Goal: Task Accomplishment & Management: Manage account settings

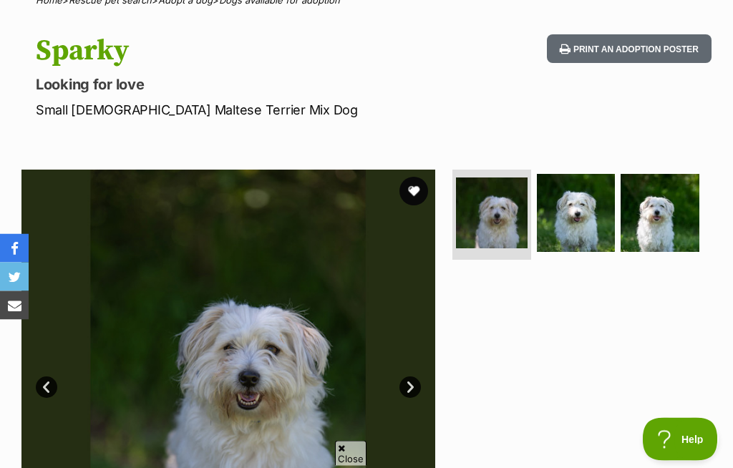
scroll to position [228, 0]
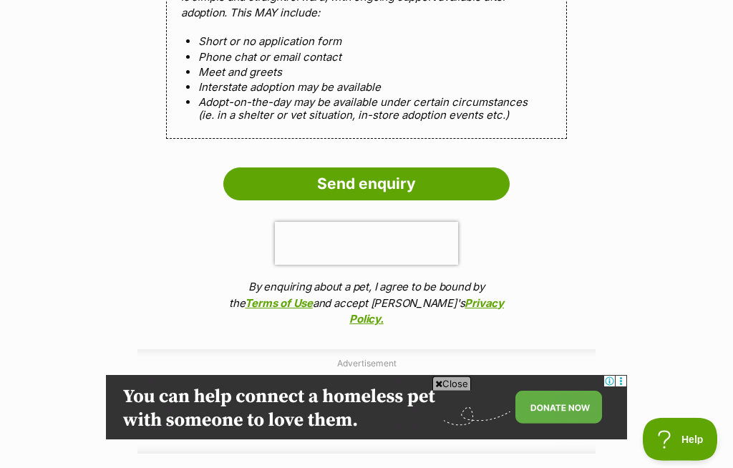
scroll to position [1034, 0]
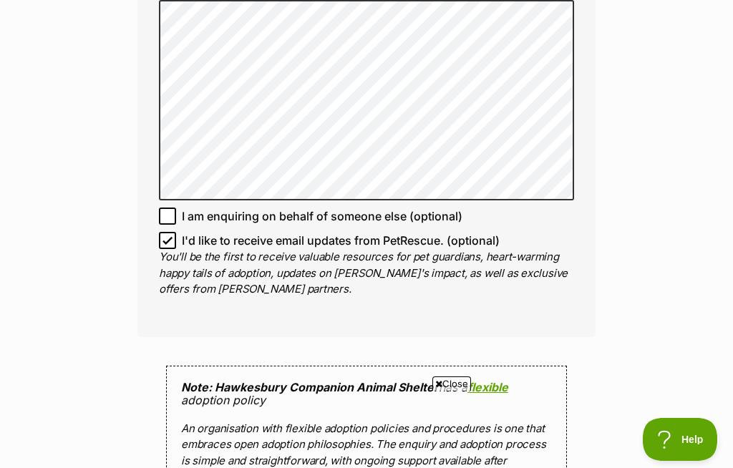
click at [107, 172] on div "Enquire about Sparky 0245604644 Send an enquiry via the form below or phone us …" at bounding box center [366, 7] width 733 height 1823
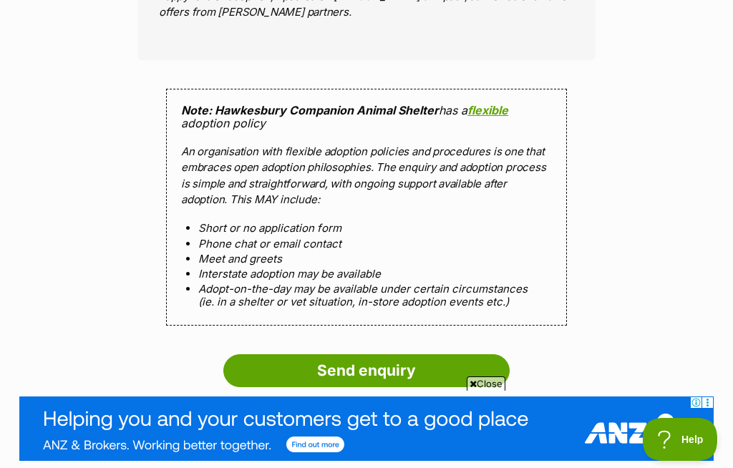
scroll to position [1430, 0]
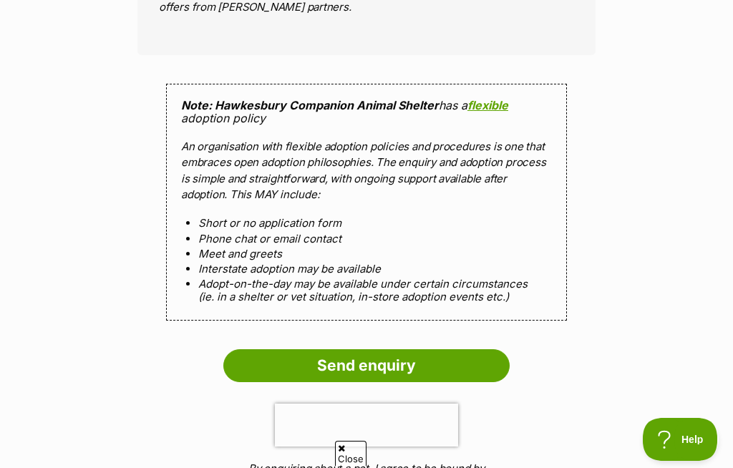
click at [310, 365] on input "Send enquiry" at bounding box center [366, 366] width 286 height 33
click at [273, 363] on input "Send enquiry" at bounding box center [366, 366] width 286 height 33
click at [350, 370] on input "Send enquiry" at bounding box center [366, 366] width 286 height 33
click at [343, 365] on input "Send enquiry" at bounding box center [366, 366] width 286 height 33
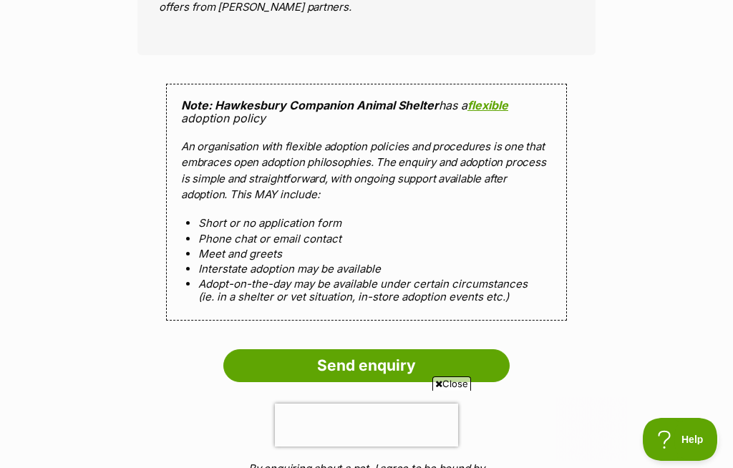
click at [335, 351] on input "Send enquiry" at bounding box center [366, 366] width 286 height 33
click at [307, 350] on input "Send enquiry" at bounding box center [366, 366] width 286 height 33
click at [327, 354] on input "Send enquiry" at bounding box center [366, 366] width 286 height 33
click at [326, 355] on input "Send enquiry" at bounding box center [366, 366] width 286 height 33
click at [332, 359] on input "Send enquiry" at bounding box center [366, 366] width 286 height 33
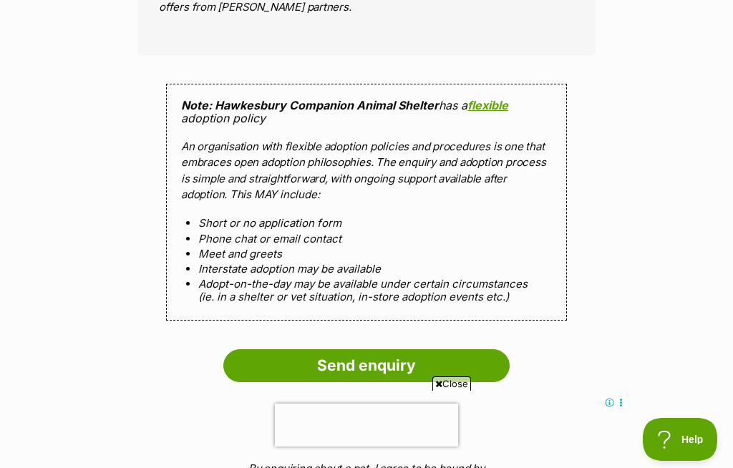
click at [393, 363] on input "Send enquiry" at bounding box center [366, 366] width 286 height 33
click at [325, 350] on input "Send enquiry" at bounding box center [366, 366] width 286 height 33
click at [326, 350] on input "Send enquiry" at bounding box center [366, 366] width 286 height 33
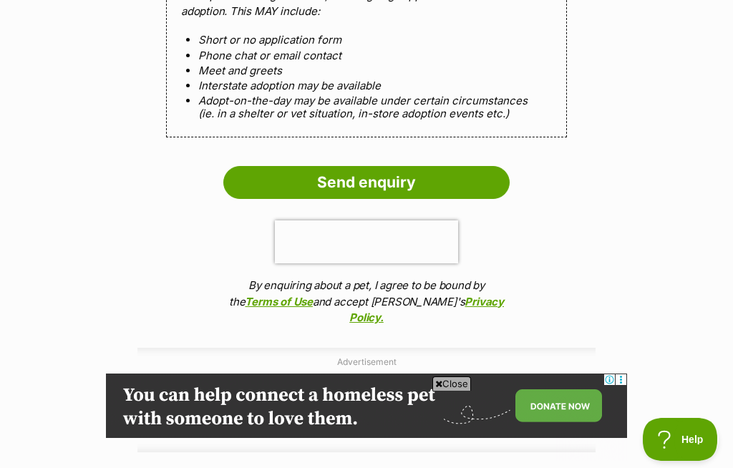
scroll to position [1594, 0]
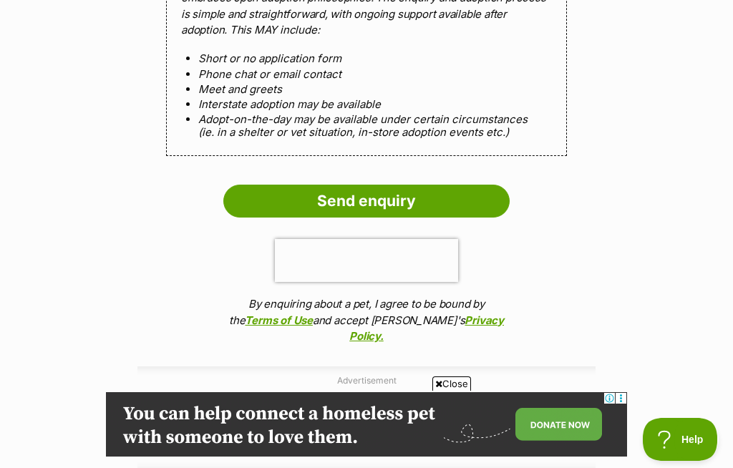
click at [337, 198] on input "Send enquiry" at bounding box center [366, 201] width 286 height 33
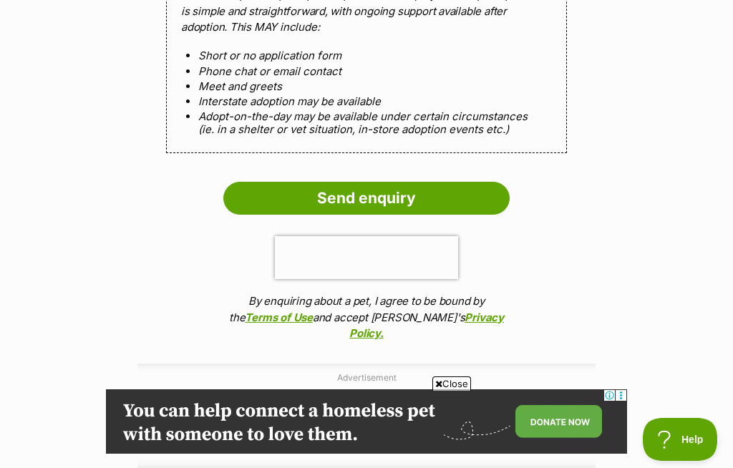
click at [435, 311] on link "Privacy Policy." at bounding box center [427, 326] width 155 height 30
click at [367, 206] on input "Send enquiry" at bounding box center [366, 198] width 286 height 33
click at [340, 196] on input "Send enquiry" at bounding box center [366, 198] width 286 height 33
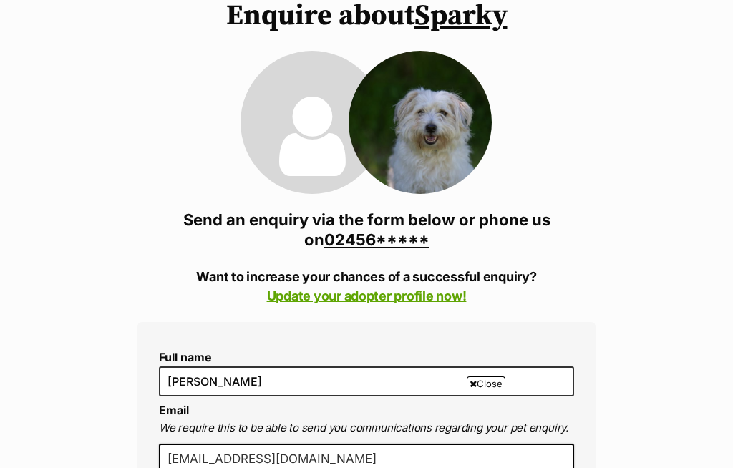
scroll to position [139, 0]
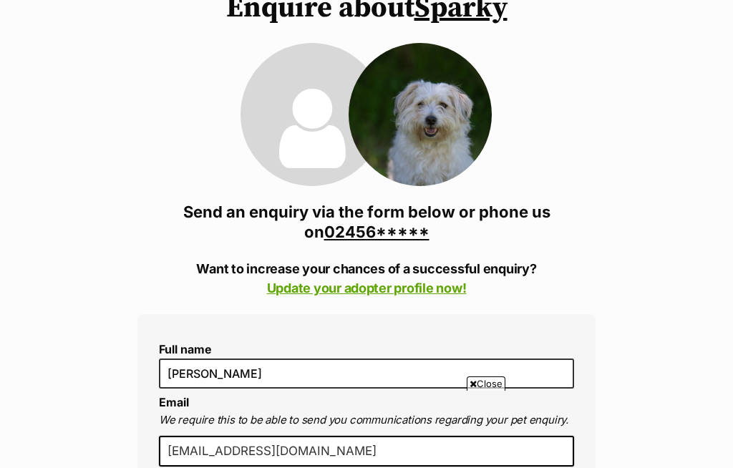
click at [344, 229] on link "02456*****" at bounding box center [376, 232] width 105 height 19
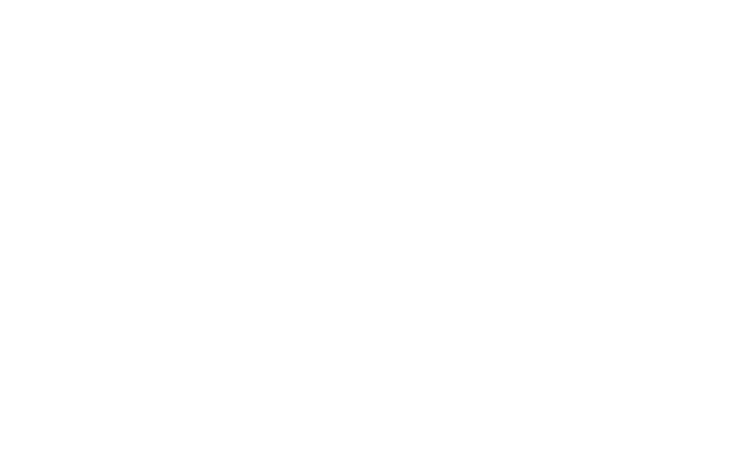
scroll to position [1553, 0]
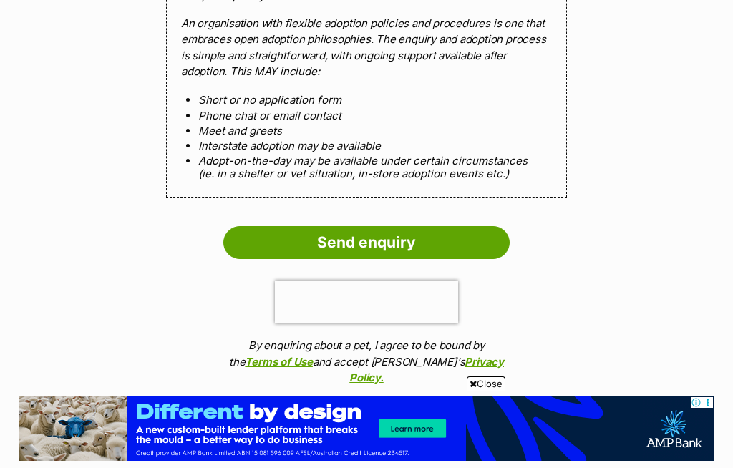
click at [279, 238] on input "Send enquiry" at bounding box center [366, 242] width 286 height 33
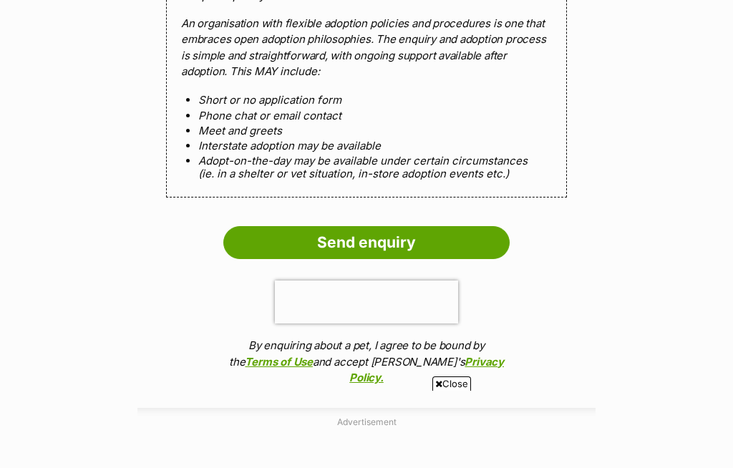
click at [279, 228] on input "Send enquiry" at bounding box center [366, 242] width 286 height 33
click at [371, 226] on input "Send enquiry" at bounding box center [366, 242] width 286 height 33
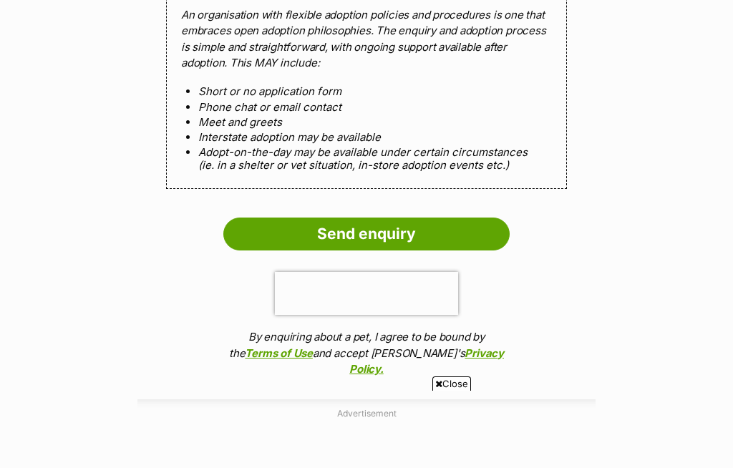
click at [372, 223] on input "Send enquiry" at bounding box center [366, 234] width 286 height 33
click at [360, 221] on input "Send enquiry" at bounding box center [366, 234] width 286 height 33
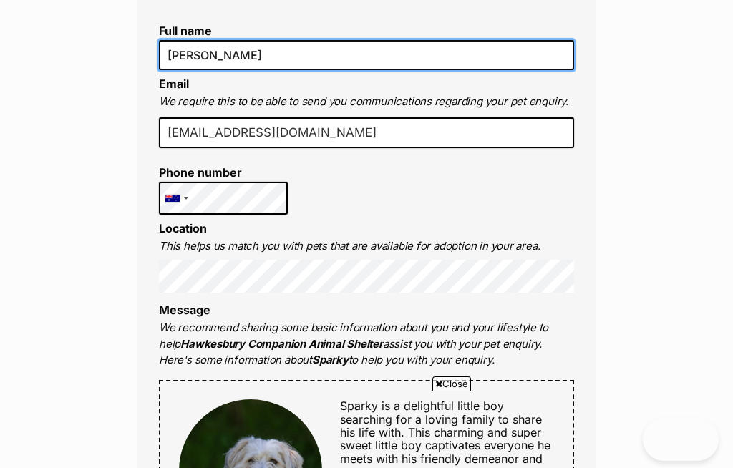
click at [224, 70] on input "[PERSON_NAME]" at bounding box center [366, 55] width 415 height 30
type input "S"
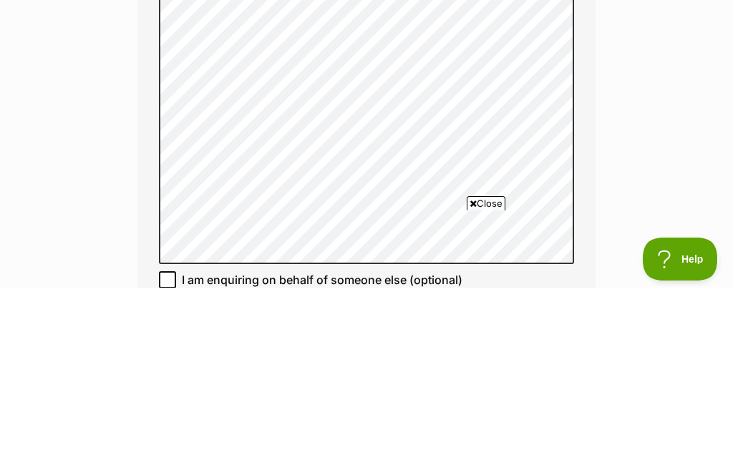
scroll to position [0, 0]
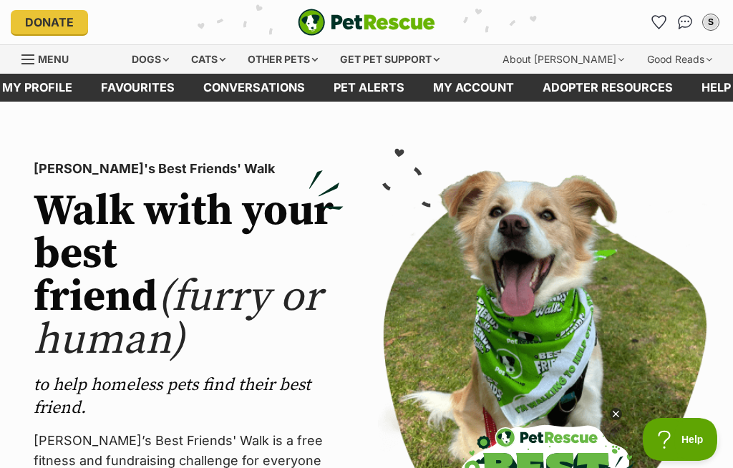
click at [667, 21] on icon "Favourites" at bounding box center [659, 22] width 15 height 14
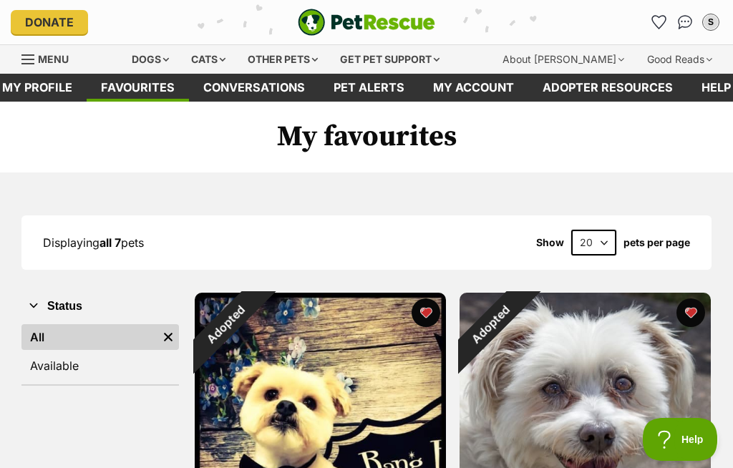
click at [35, 99] on link "My profile" at bounding box center [37, 88] width 99 height 28
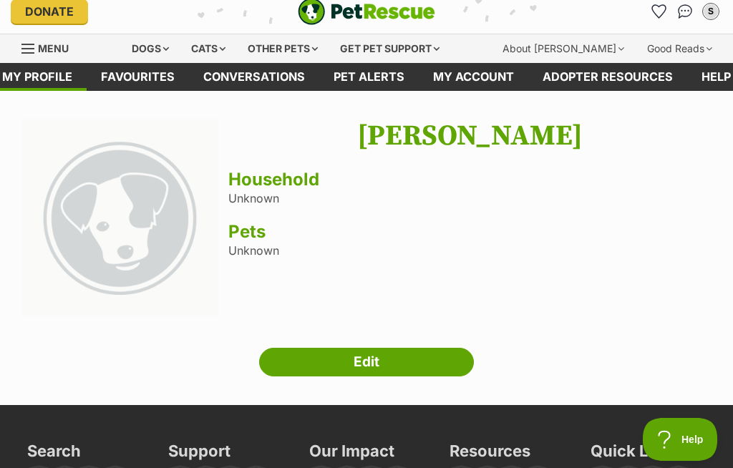
scroll to position [19, 0]
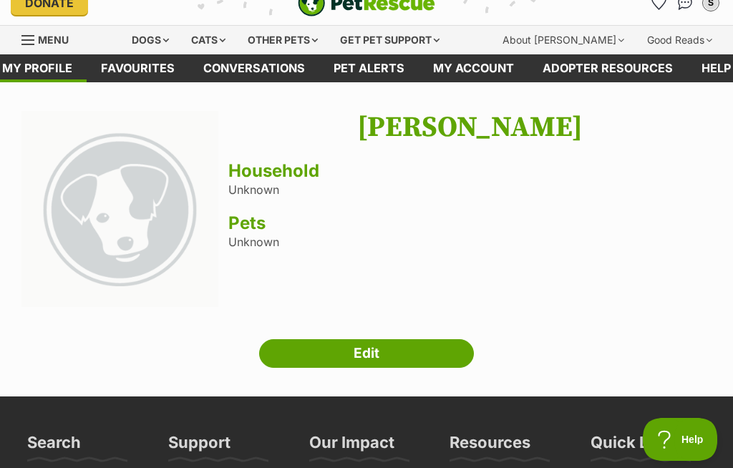
click at [336, 356] on link "Edit" at bounding box center [366, 353] width 215 height 29
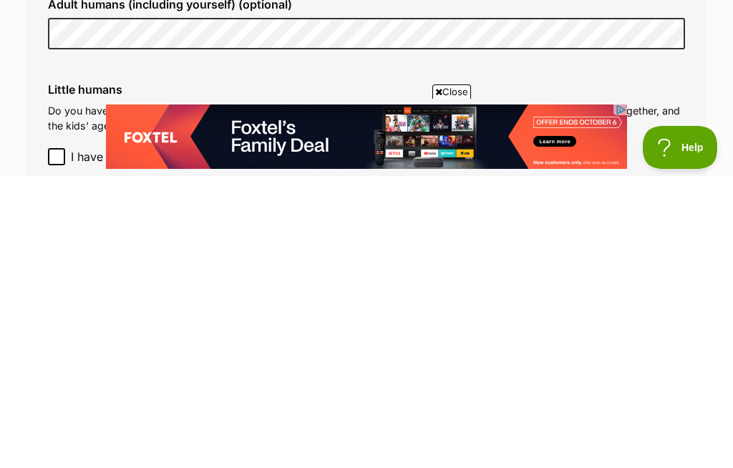
scroll to position [1166, 0]
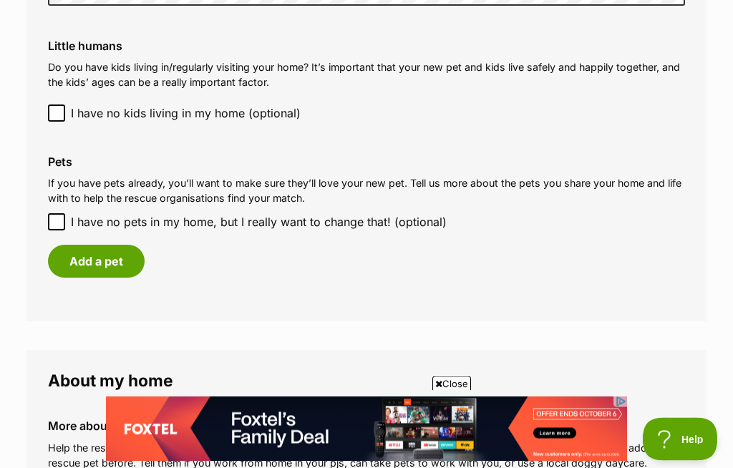
click at [49, 214] on input "I have no pets in my home, but I really want to change that! (optional)" at bounding box center [56, 222] width 17 height 17
checkbox input "true"
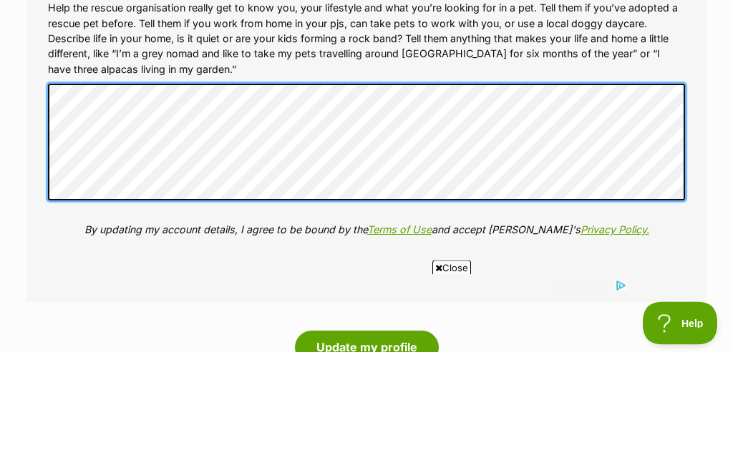
scroll to position [1483, 0]
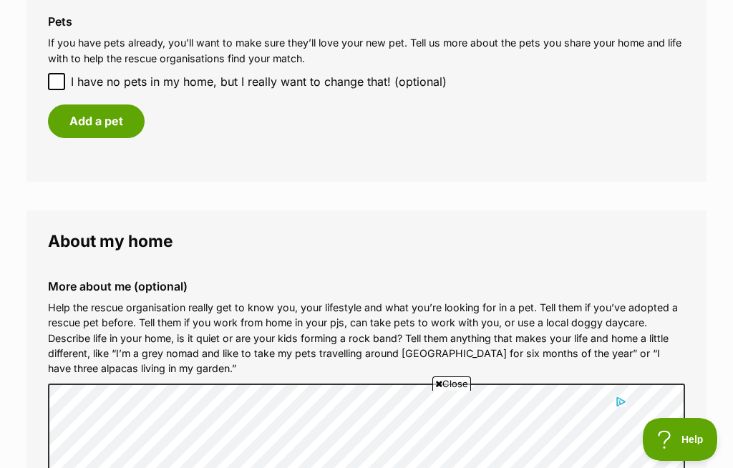
scroll to position [1375, 0]
